Goal: Task Accomplishment & Management: Understand process/instructions

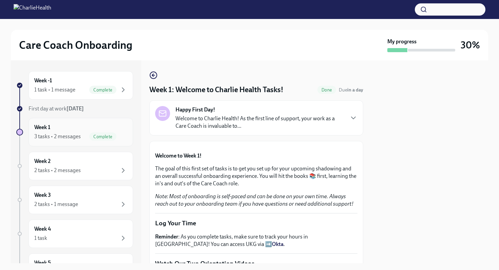
click at [87, 139] on div "3 tasks • 2 messages Complete" at bounding box center [80, 137] width 93 height 8
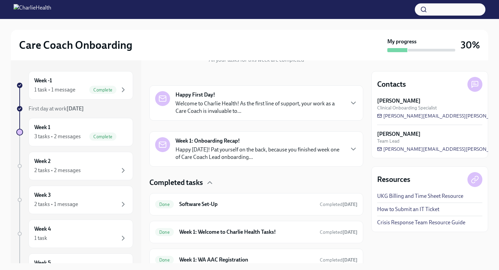
scroll to position [116, 0]
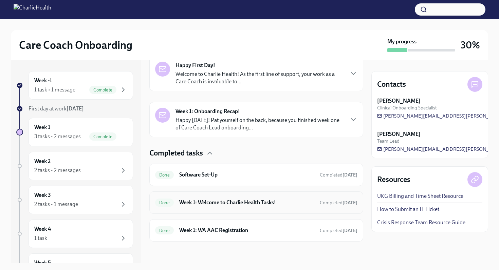
click at [203, 196] on div "Done Week 1: Welcome to Charlie Health Tasks! Completed [DATE]" at bounding box center [256, 203] width 214 height 22
click at [205, 203] on h6 "Week 1: Welcome to Charlie Health Tasks!" at bounding box center [246, 202] width 135 height 7
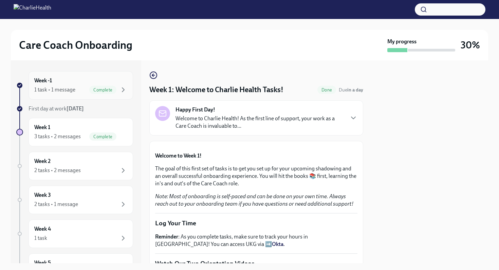
click at [86, 92] on div "1 task • 1 message Complete" at bounding box center [80, 90] width 93 height 8
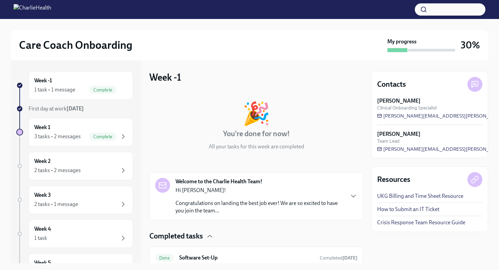
scroll to position [27, 0]
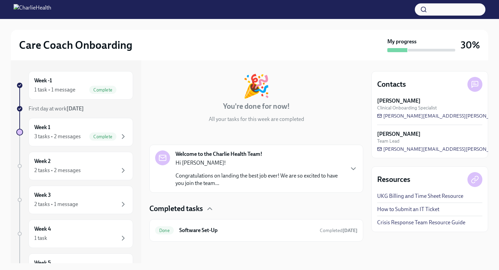
click at [201, 170] on div "Hi [PERSON_NAME]! Congratulations on landing the best job ever! We are so excit…" at bounding box center [259, 173] width 168 height 28
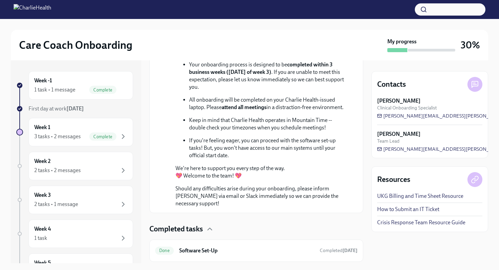
scroll to position [254, 0]
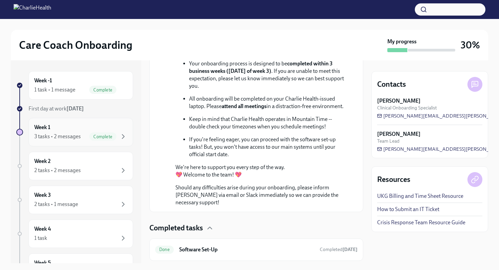
click at [75, 132] on div "Week 1 3 tasks • 2 messages Complete" at bounding box center [80, 132] width 93 height 17
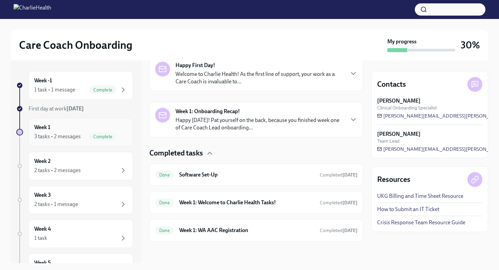
scroll to position [116, 0]
click at [177, 113] on strong "Week 1: Onboarding Recap!" at bounding box center [207, 111] width 64 height 7
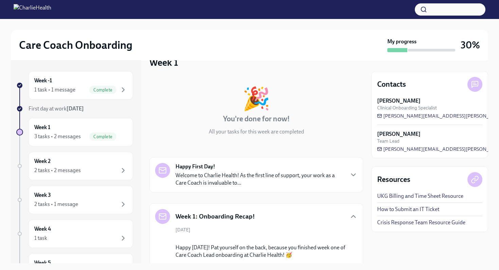
scroll to position [11, 0]
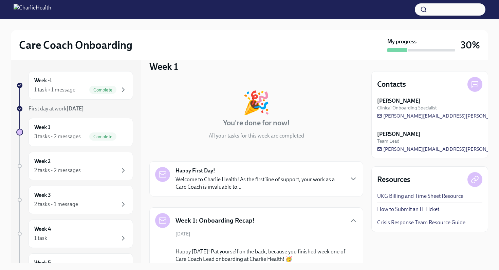
click at [201, 176] on p "Welcome to Charlie Health! As the first line of support, your work as a Care Co…" at bounding box center [259, 183] width 168 height 15
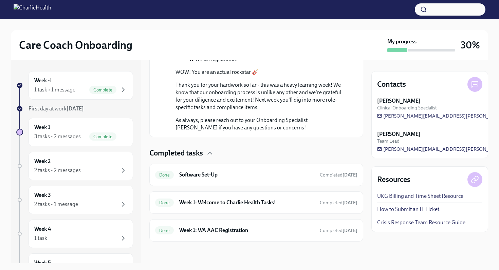
scroll to position [639, 0]
click at [173, 204] on span "Done" at bounding box center [164, 203] width 19 height 5
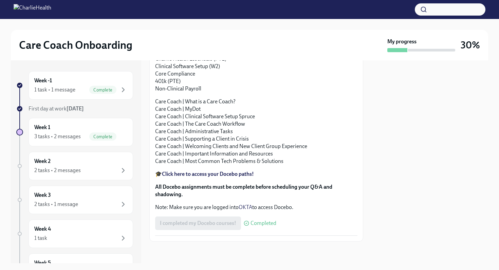
scroll to position [728, 0]
click at [59, 137] on div "3 tasks • 2 messages" at bounding box center [57, 136] width 46 height 7
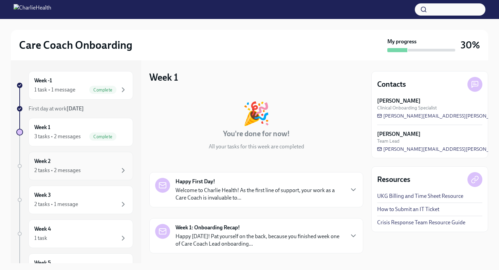
click at [63, 166] on div "Week 2 2 tasks • 2 messages" at bounding box center [80, 166] width 93 height 17
